Goal: Check status: Check status

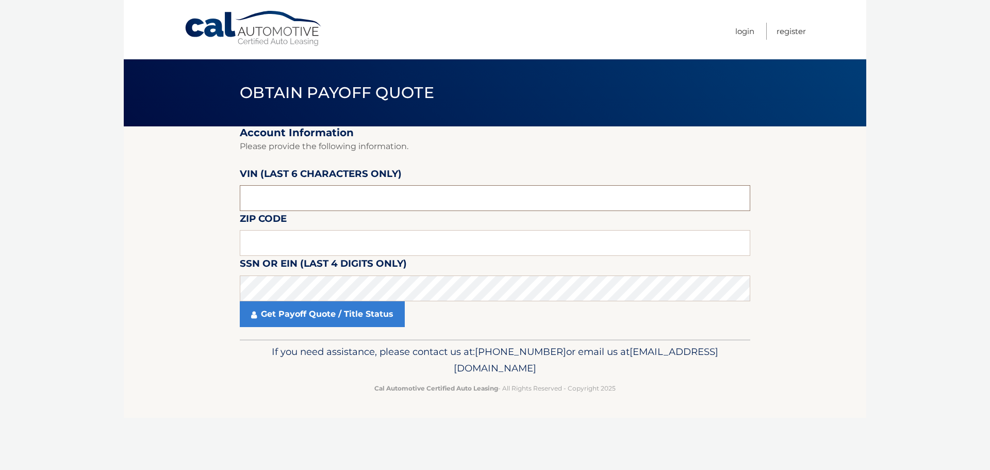
click at [291, 202] on input "text" at bounding box center [495, 198] width 510 height 26
type input "195649"
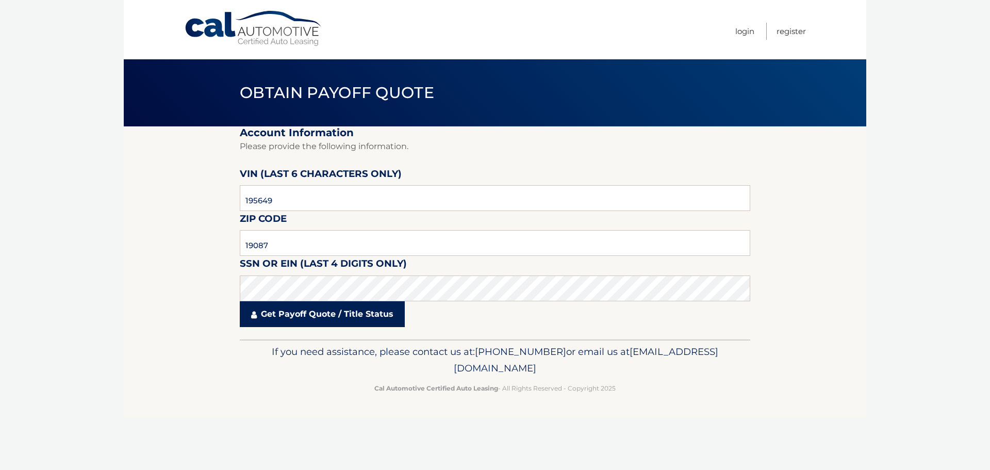
click at [305, 314] on link "Get Payoff Quote / Title Status" at bounding box center [322, 314] width 165 height 26
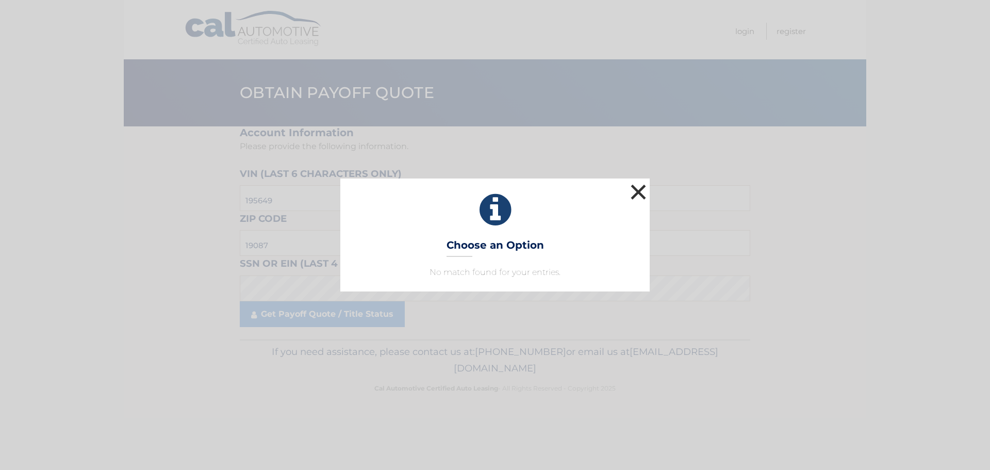
click at [641, 188] on button "×" at bounding box center [638, 191] width 21 height 21
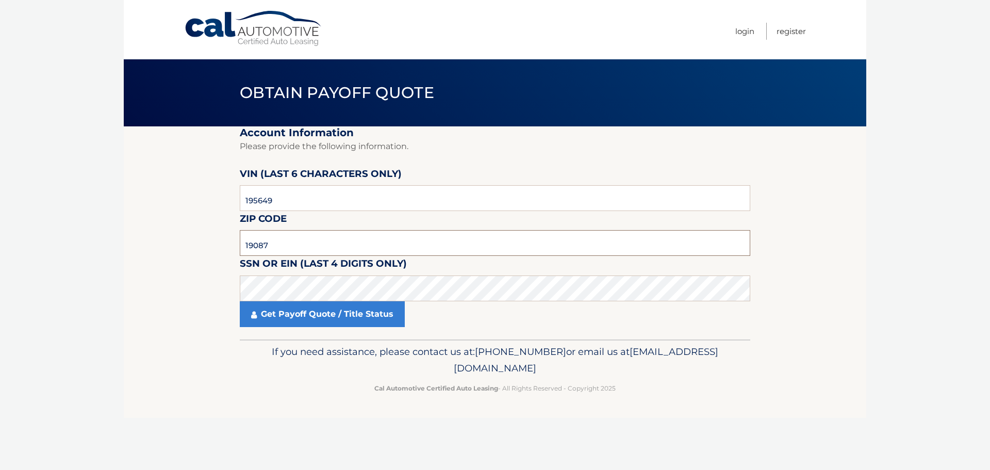
click at [285, 244] on input "19087" at bounding box center [495, 243] width 510 height 26
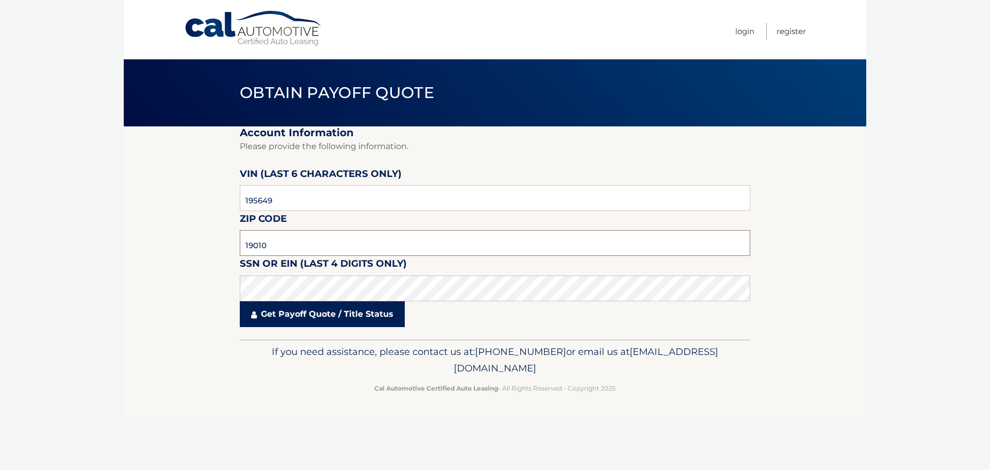
type input "19010"
click at [269, 315] on link "Get Payoff Quote / Title Status" at bounding box center [322, 314] width 165 height 26
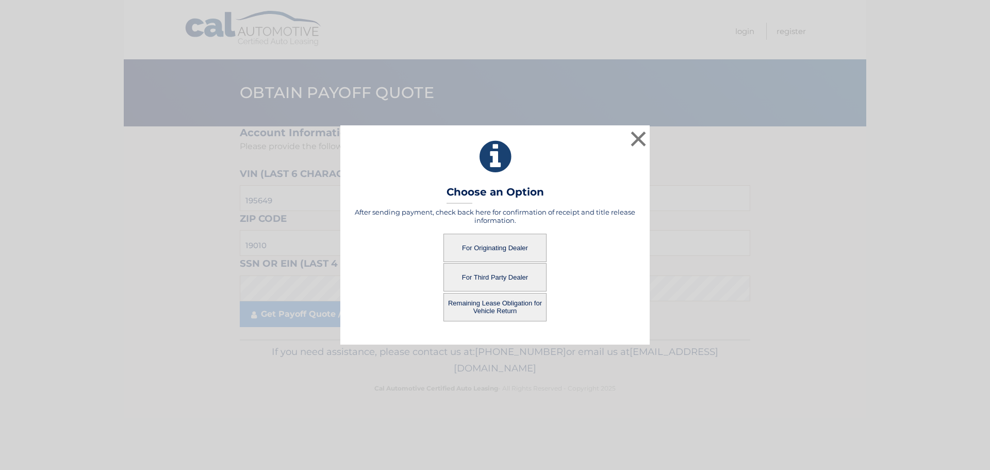
click at [486, 246] on button "For Originating Dealer" at bounding box center [494, 248] width 103 height 28
click at [508, 247] on button "For Originating Dealer" at bounding box center [494, 248] width 103 height 28
